Goal: Information Seeking & Learning: Learn about a topic

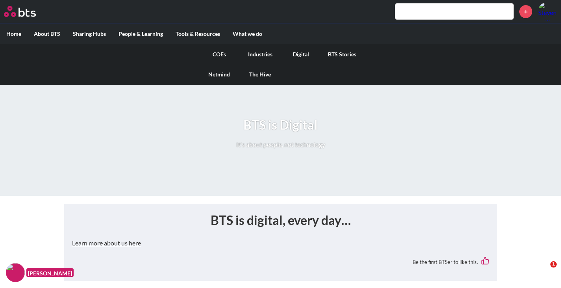
scroll to position [1789, 0]
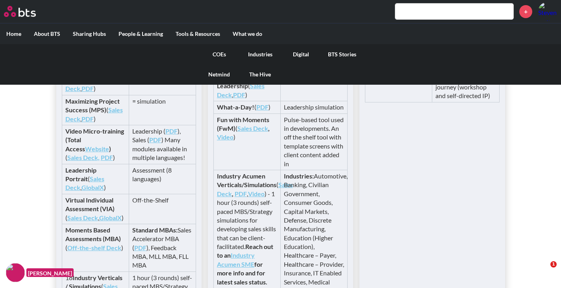
click at [218, 54] on link "COEs" at bounding box center [219, 54] width 41 height 20
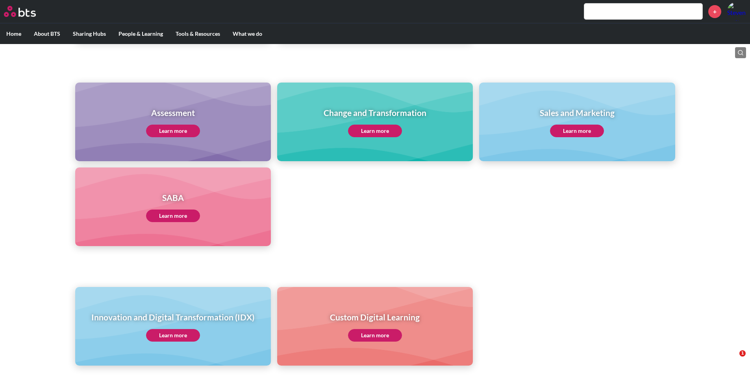
scroll to position [345, 0]
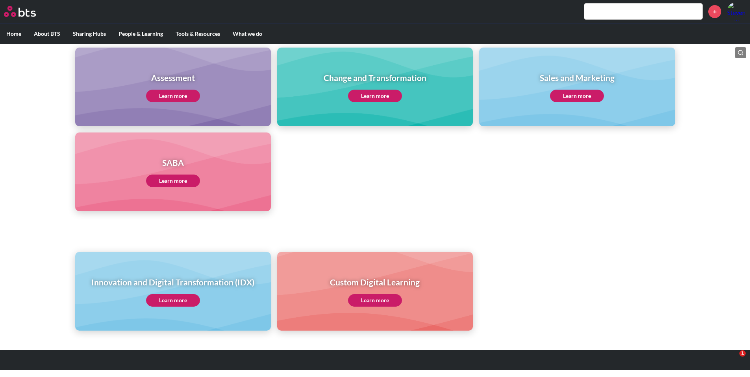
click at [163, 50] on link "Learn more" at bounding box center [173, 300] width 54 height 13
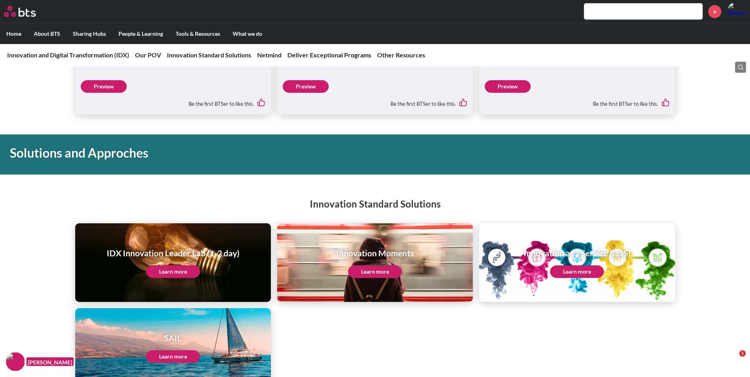
scroll to position [826, 0]
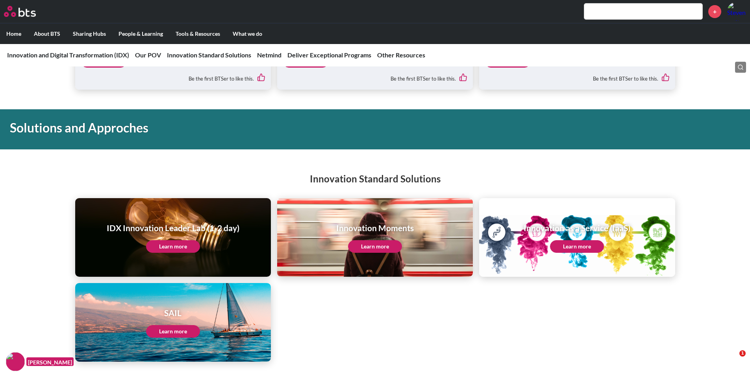
click at [159, 244] on link "Learn more" at bounding box center [173, 246] width 54 height 13
click at [585, 244] on link "Learn more" at bounding box center [577, 246] width 54 height 13
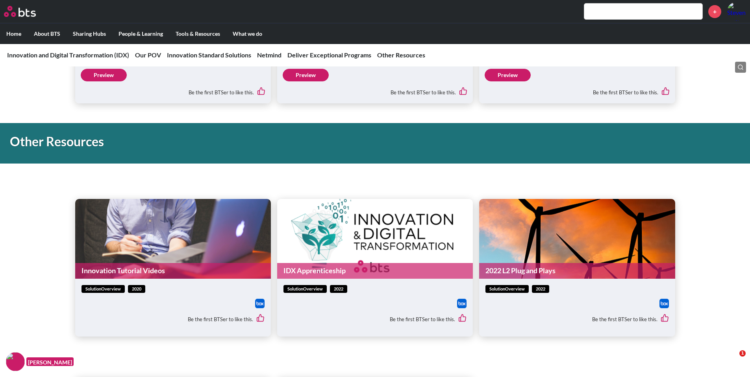
scroll to position [1894, 0]
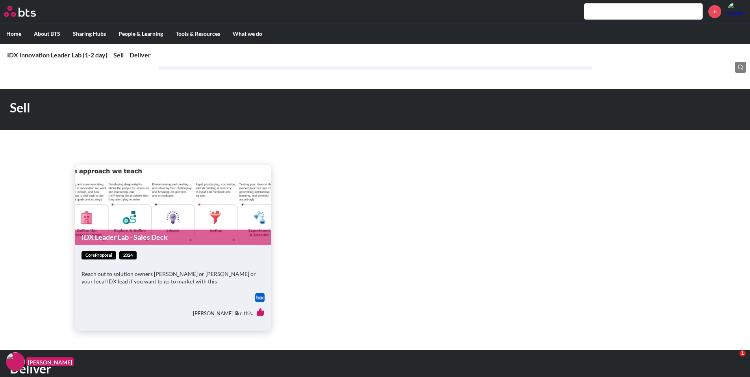
scroll to position [354, 0]
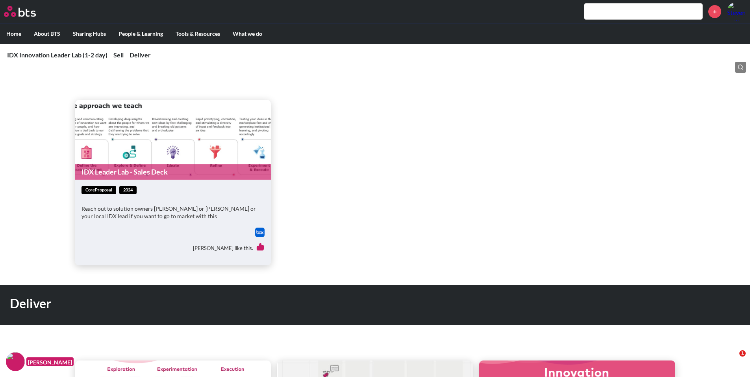
click at [229, 218] on p "Reach out to solution owners [PERSON_NAME] or [PERSON_NAME] or your local IDX l…" at bounding box center [172, 212] width 183 height 15
click at [258, 233] on img at bounding box center [259, 232] width 9 height 9
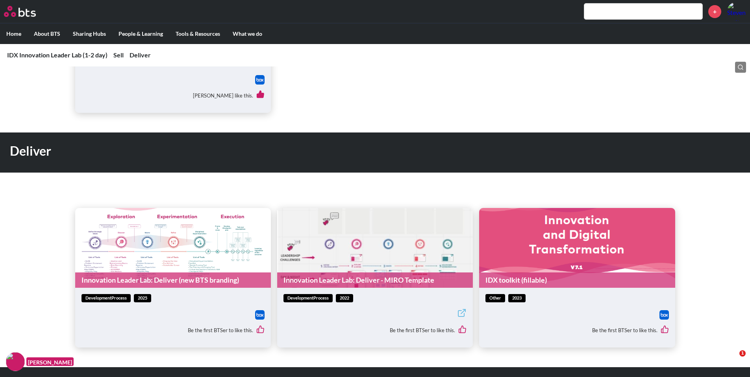
scroll to position [511, 0]
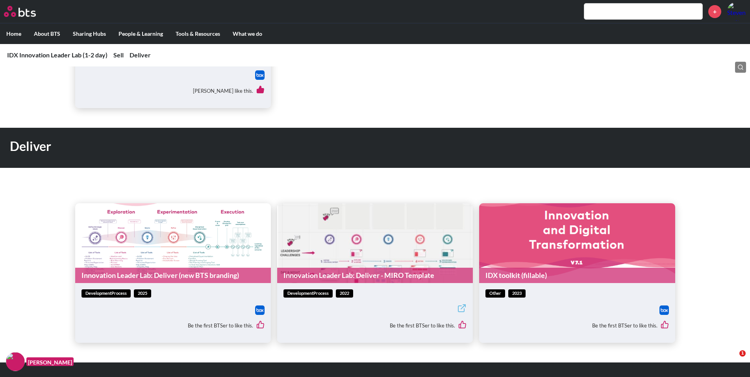
click at [135, 276] on link "Innovation Leader Lab: Deliver (new BTS branding)" at bounding box center [173, 275] width 196 height 15
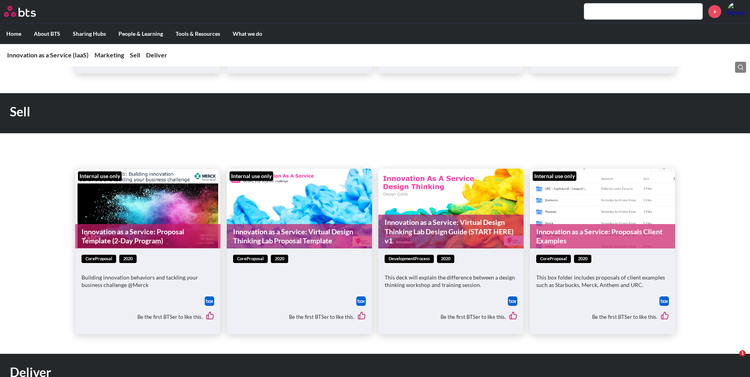
scroll to position [787, 0]
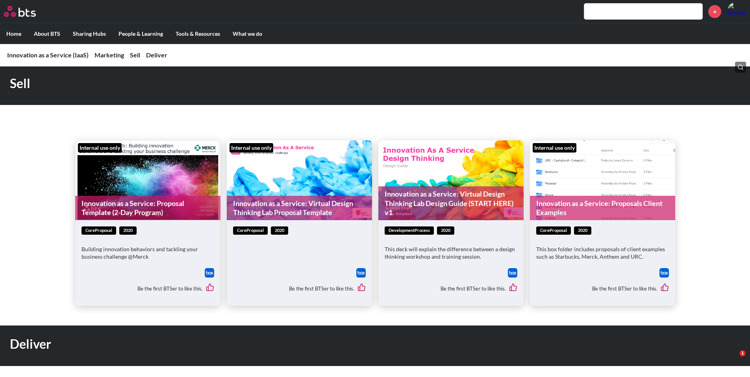
click at [169, 204] on link "Innovation as a Service: Proposal Template (2-Day Program)" at bounding box center [147, 208] width 145 height 25
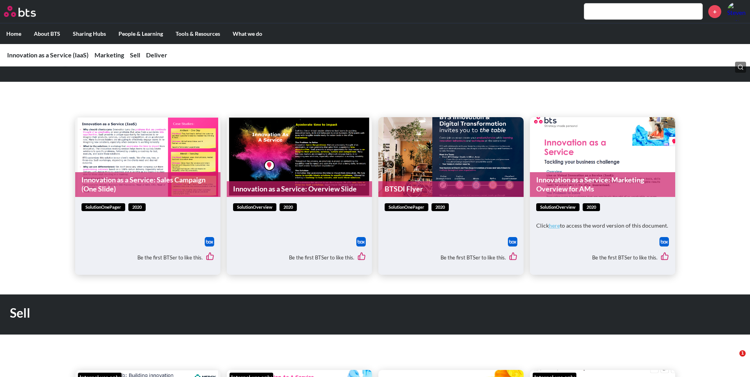
scroll to position [433, 0]
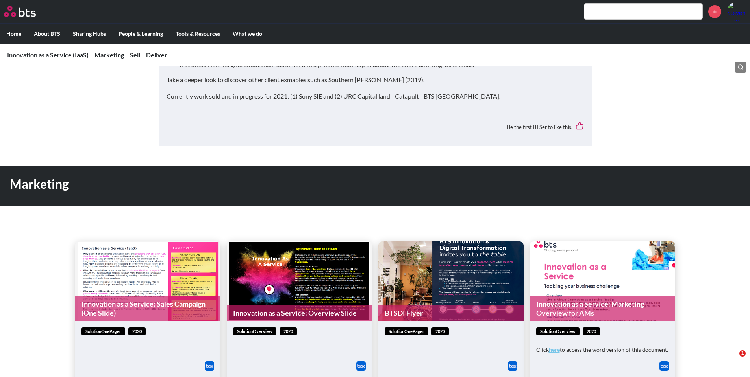
click at [323, 310] on link "Innovation as a Service: Overview Slide" at bounding box center [299, 313] width 145 height 15
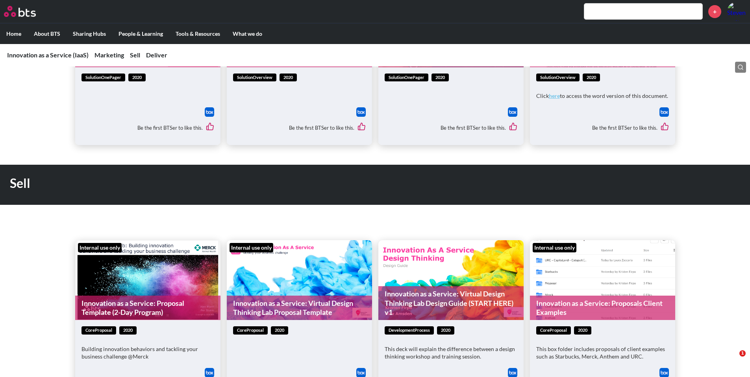
scroll to position [708, 0]
